Goal: Task Accomplishment & Management: Use online tool/utility

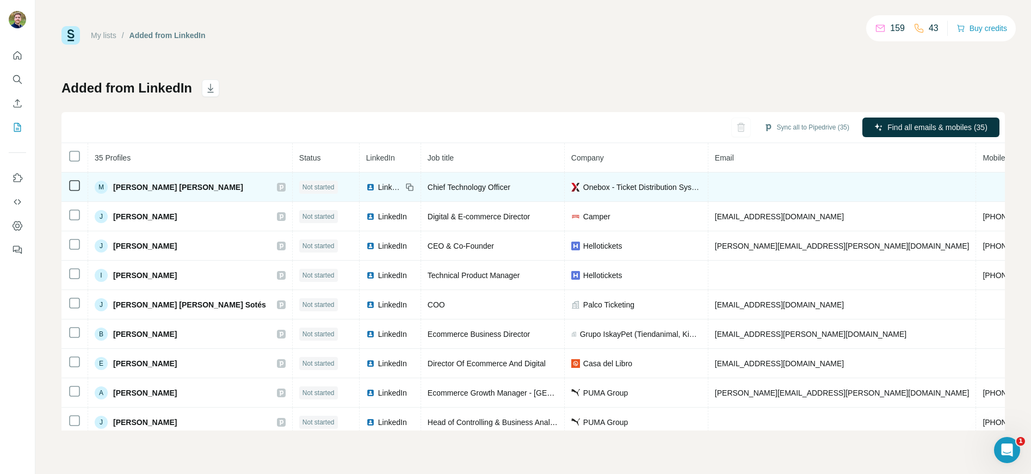
click at [99, 186] on div "M" at bounding box center [101, 187] width 13 height 13
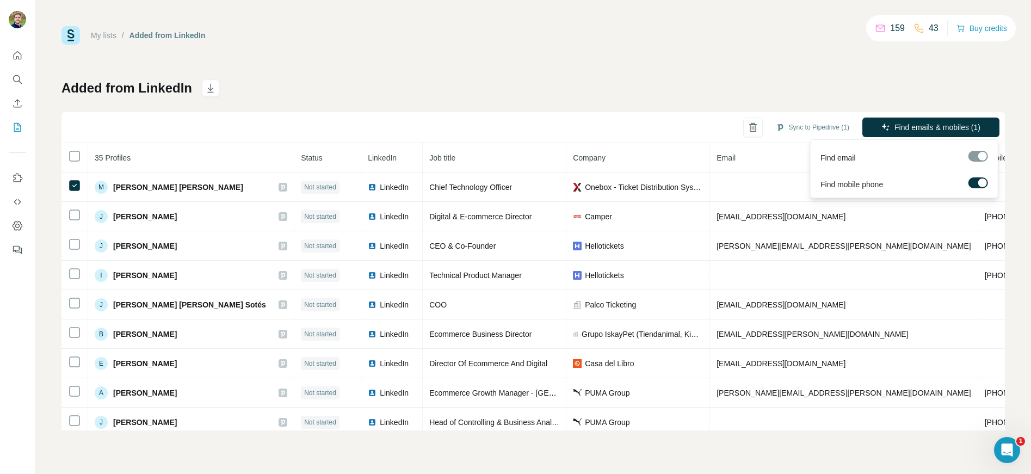
click at [945, 127] on span "Find emails & mobiles (1)" at bounding box center [938, 127] width 86 height 11
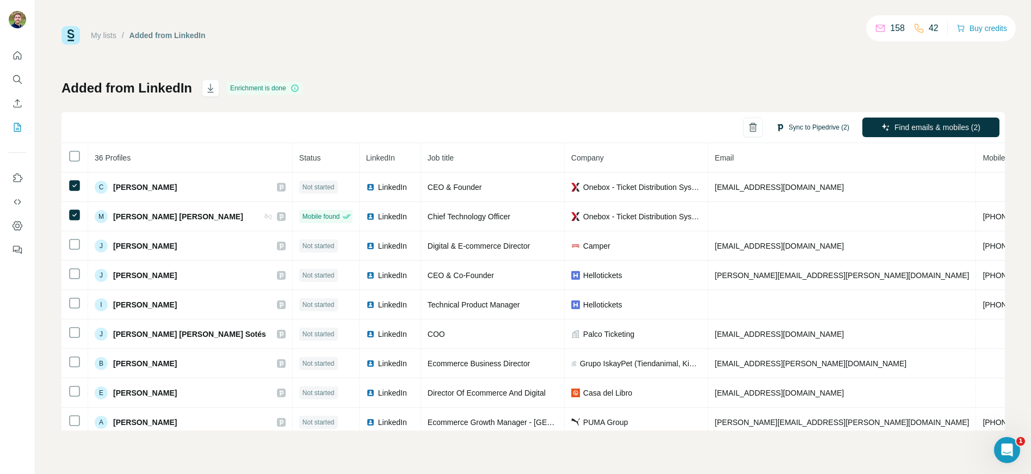
click at [813, 129] on button "Sync to Pipedrive (2)" at bounding box center [813, 127] width 89 height 16
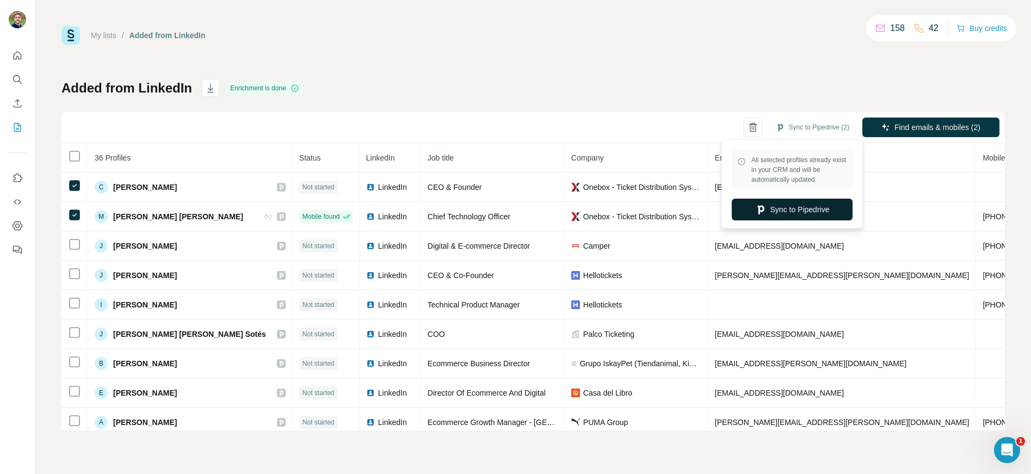
click at [777, 209] on button "Sync to Pipedrive" at bounding box center [792, 210] width 121 height 22
